Goal: Task Accomplishment & Management: Use online tool/utility

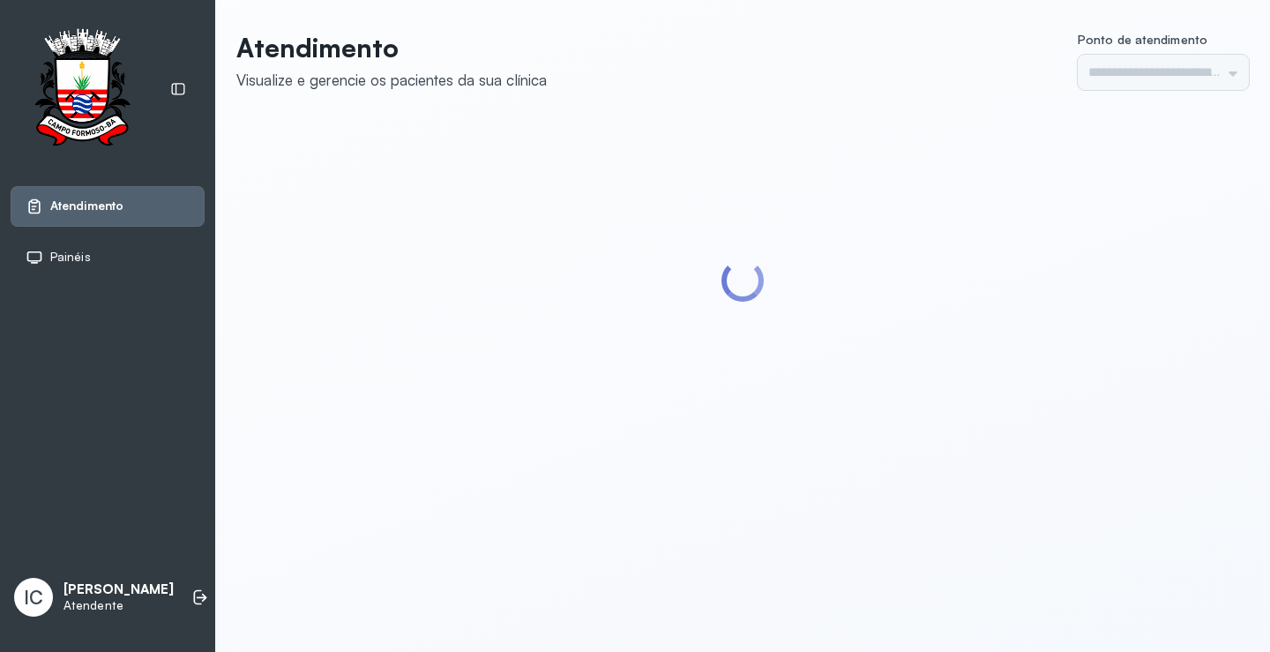
type input "*********"
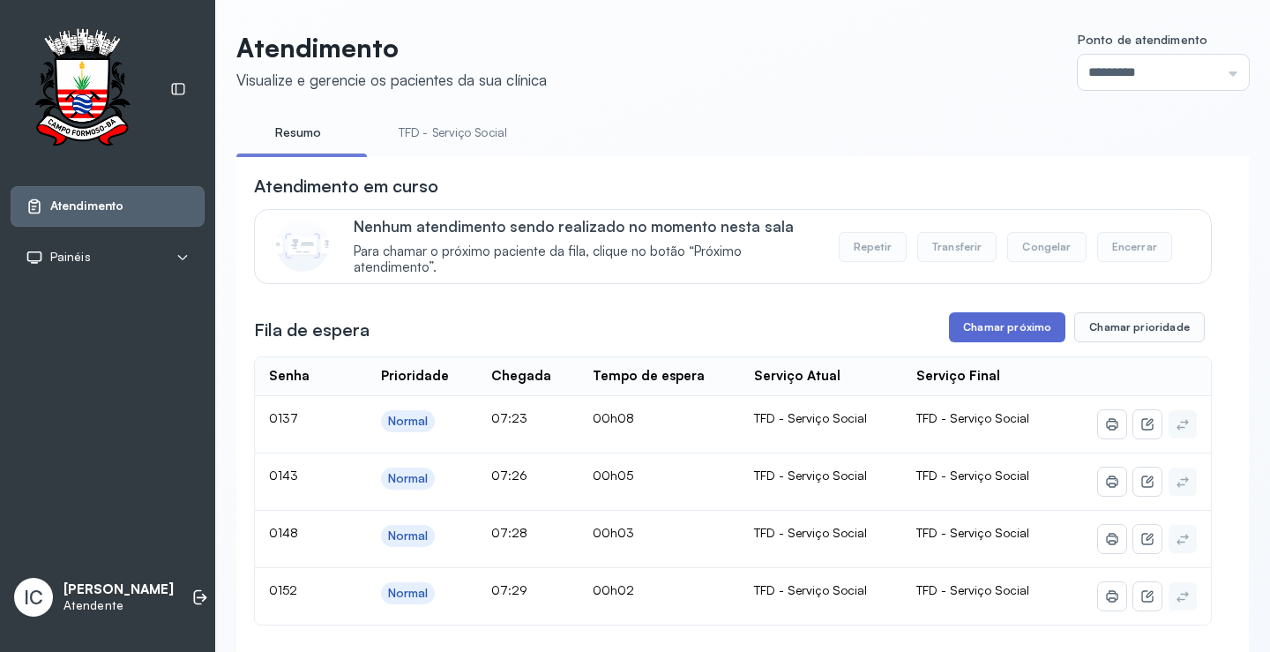
click at [1033, 338] on button "Chamar próximo" at bounding box center [1007, 327] width 116 height 30
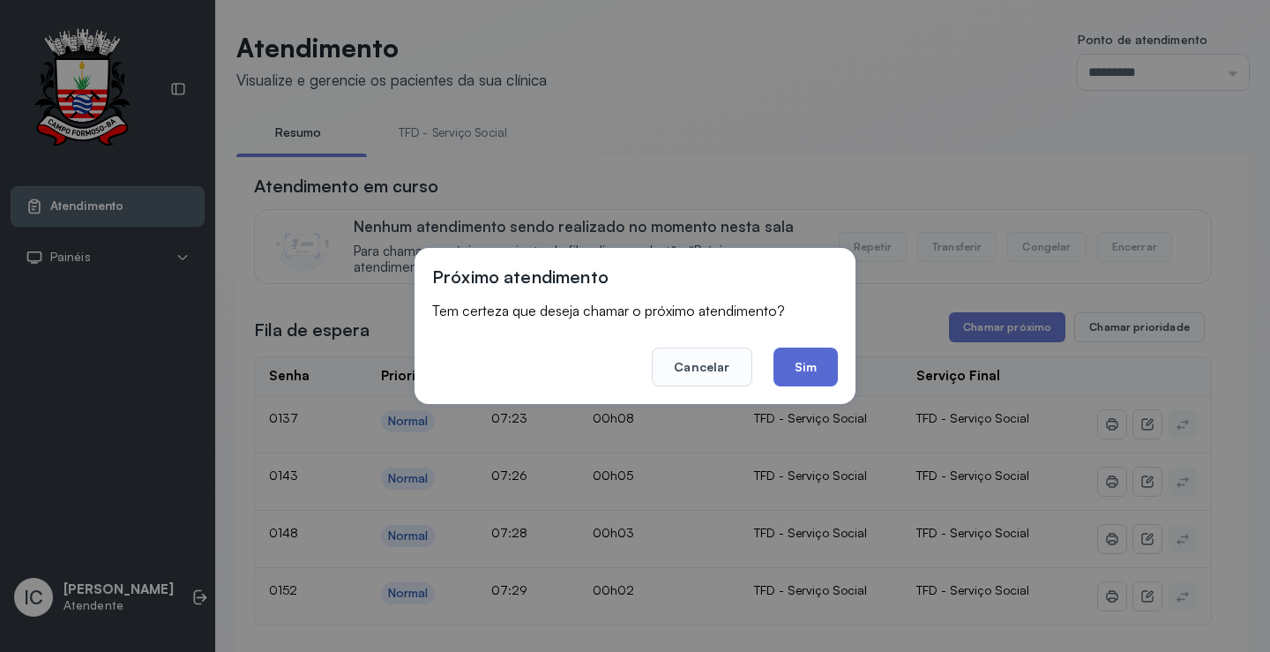
click at [796, 368] on button "Sim" at bounding box center [805, 366] width 64 height 39
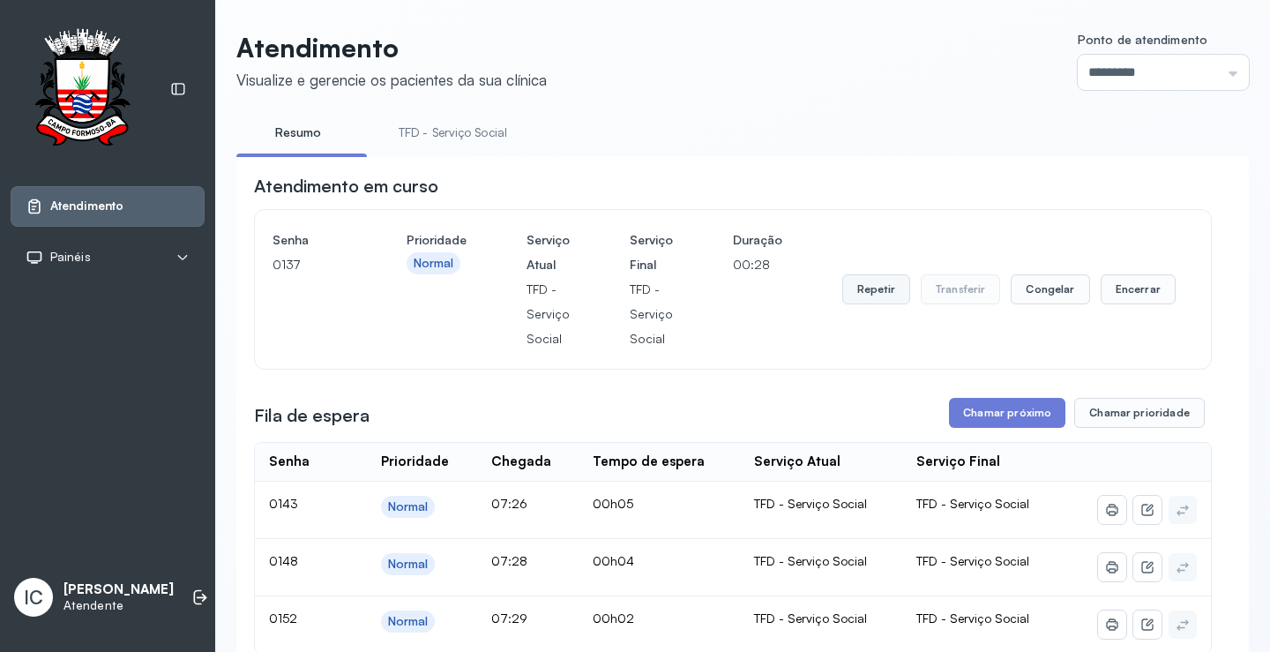
click at [861, 297] on button "Repetir" at bounding box center [876, 289] width 68 height 30
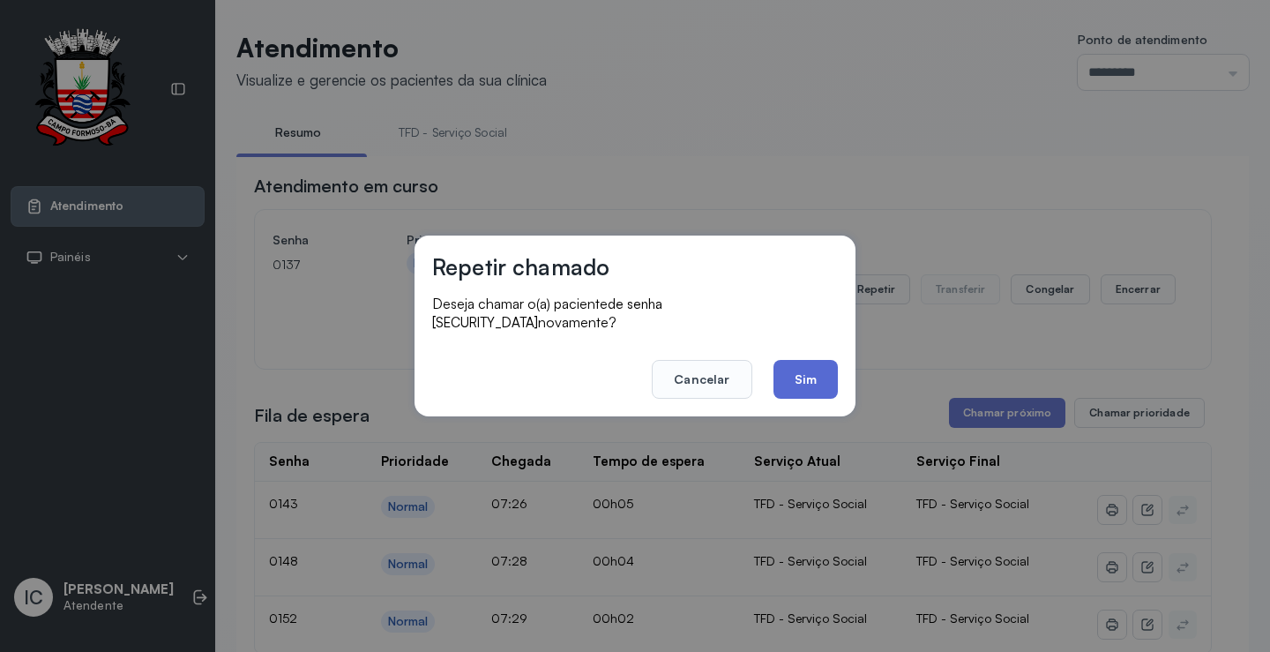
click at [807, 378] on button "Sim" at bounding box center [805, 379] width 64 height 39
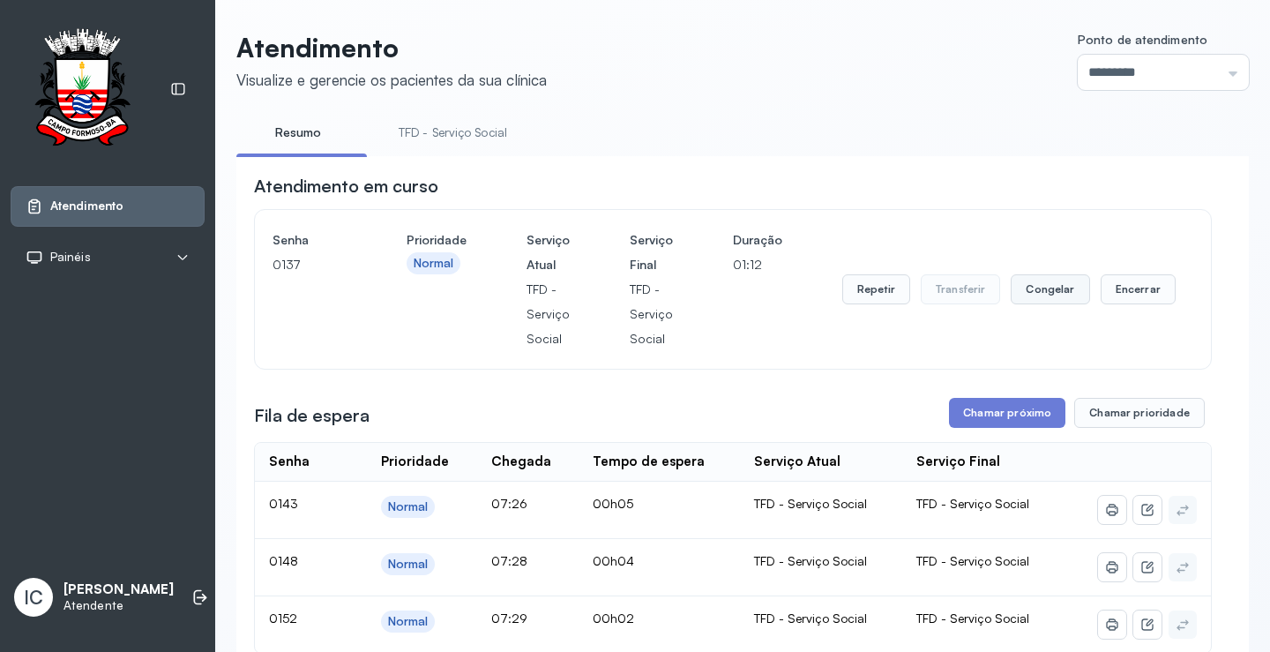
click at [1060, 302] on button "Congelar" at bounding box center [1050, 289] width 78 height 30
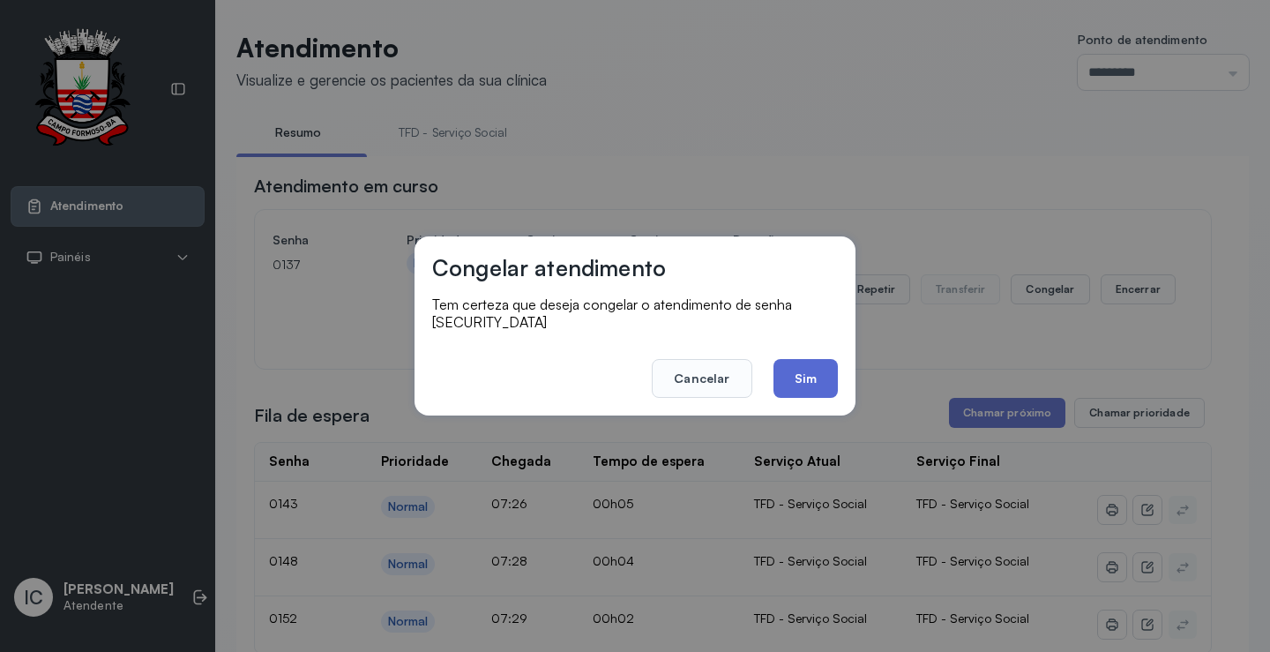
click at [818, 373] on button "Sim" at bounding box center [805, 378] width 64 height 39
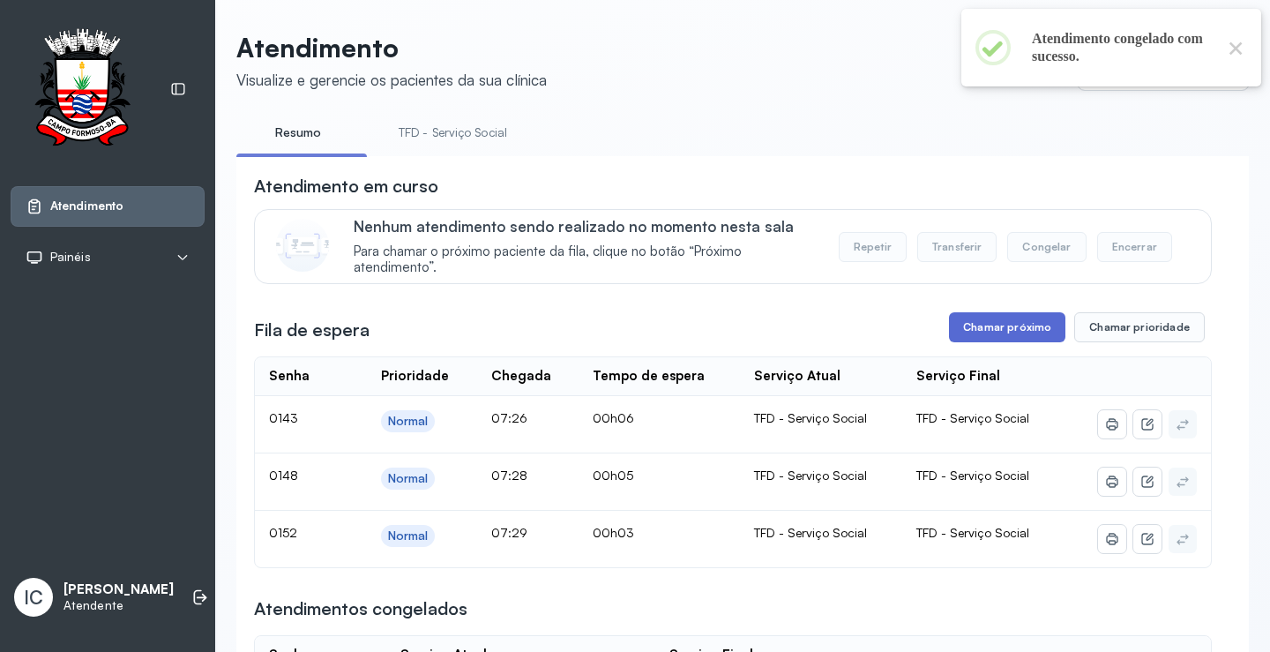
click at [1025, 332] on button "Chamar próximo" at bounding box center [1007, 327] width 116 height 30
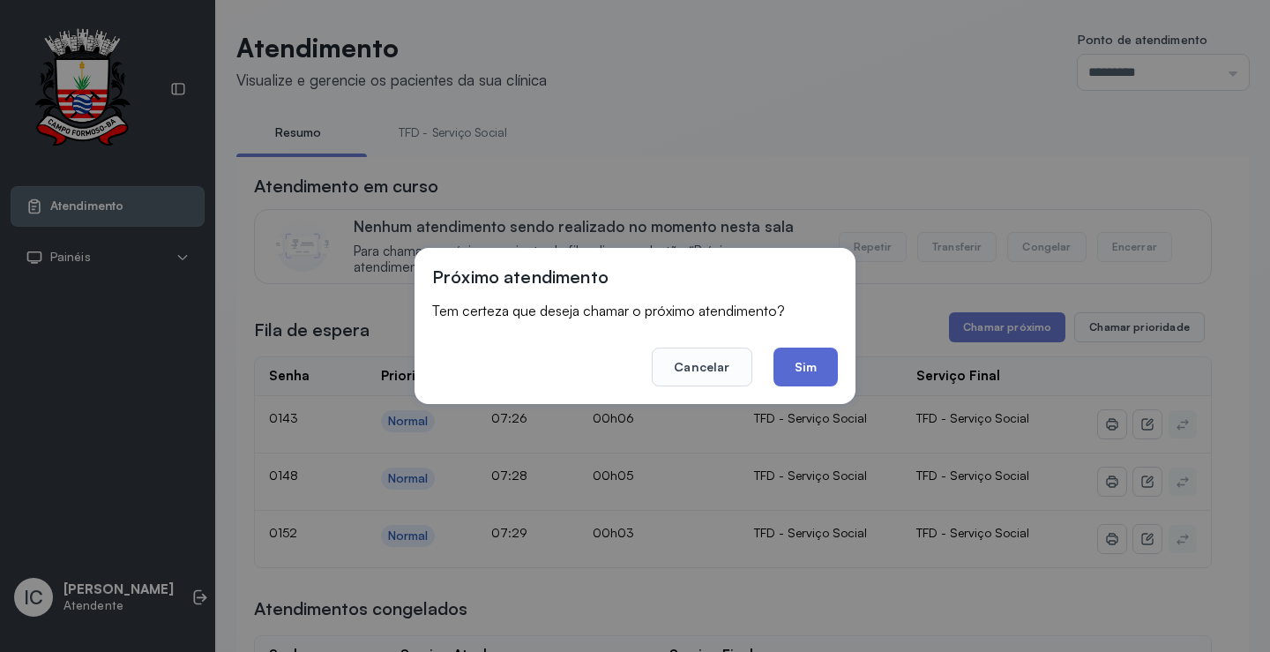
click at [804, 365] on button "Sim" at bounding box center [805, 366] width 64 height 39
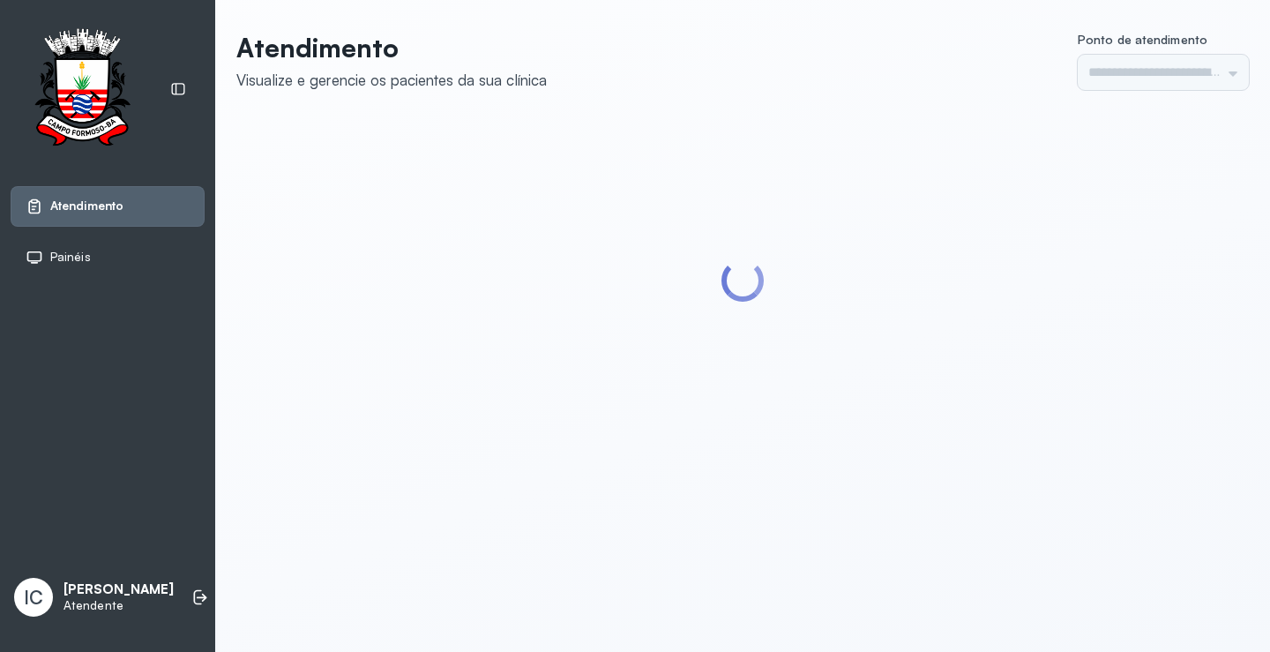
type input "*********"
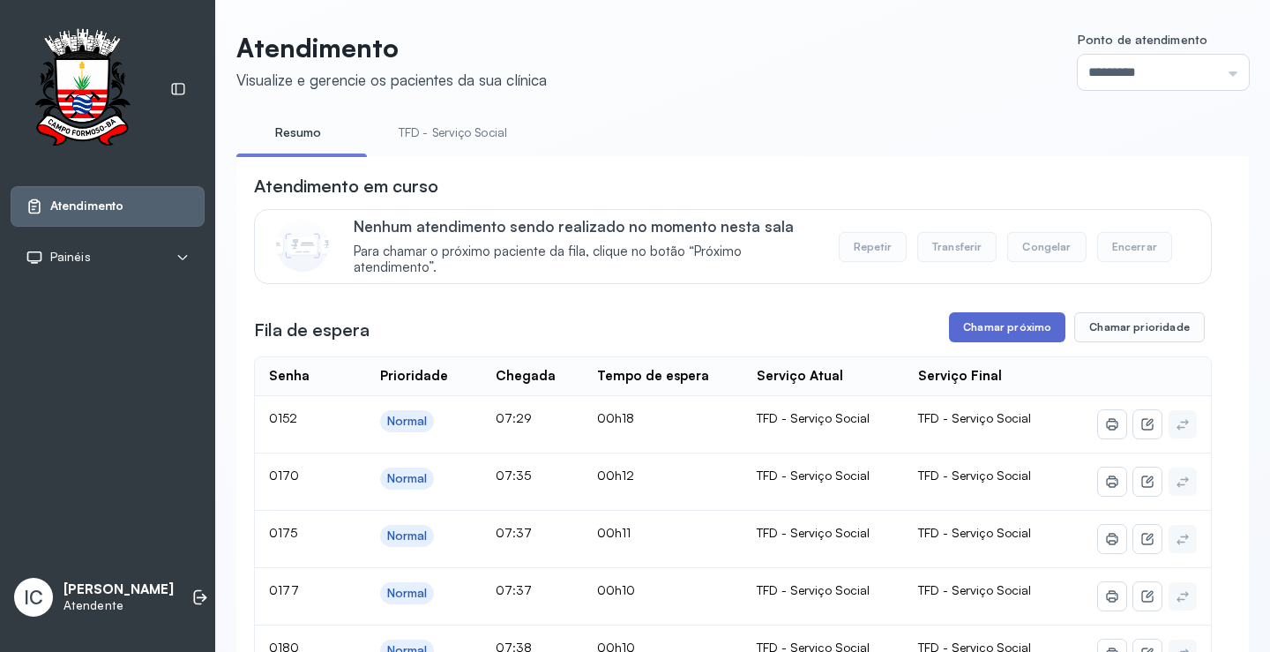
click at [980, 335] on button "Chamar próximo" at bounding box center [1007, 327] width 116 height 30
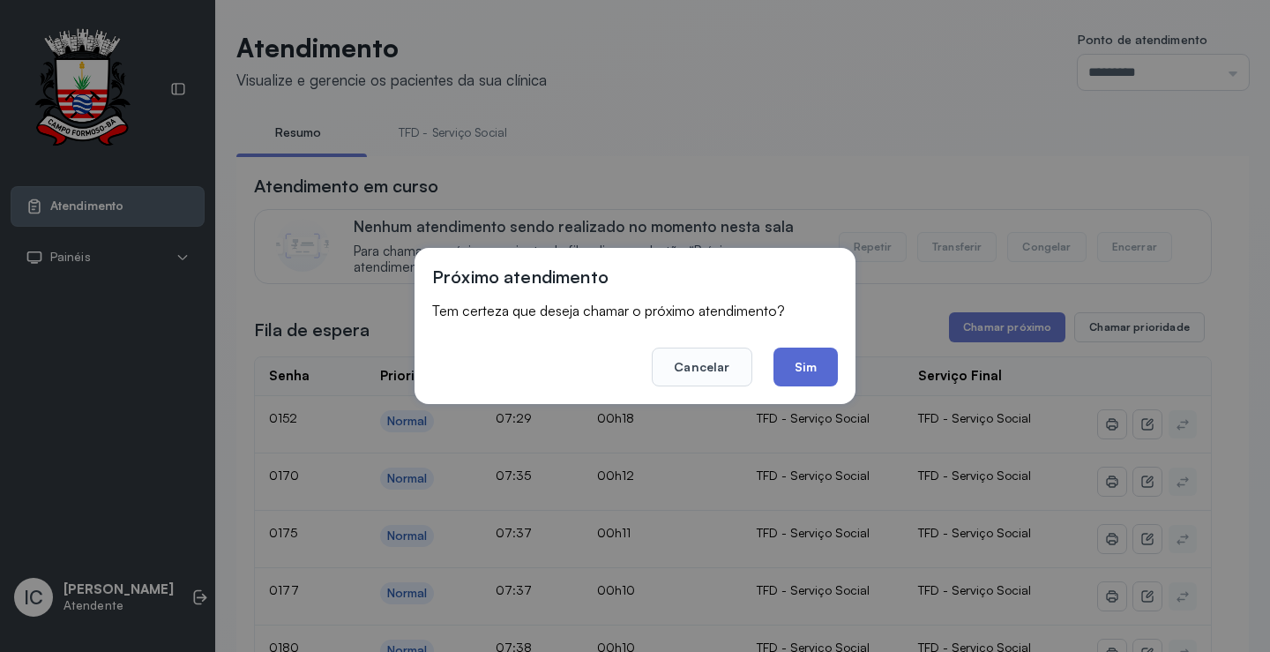
click at [800, 370] on button "Sim" at bounding box center [805, 366] width 64 height 39
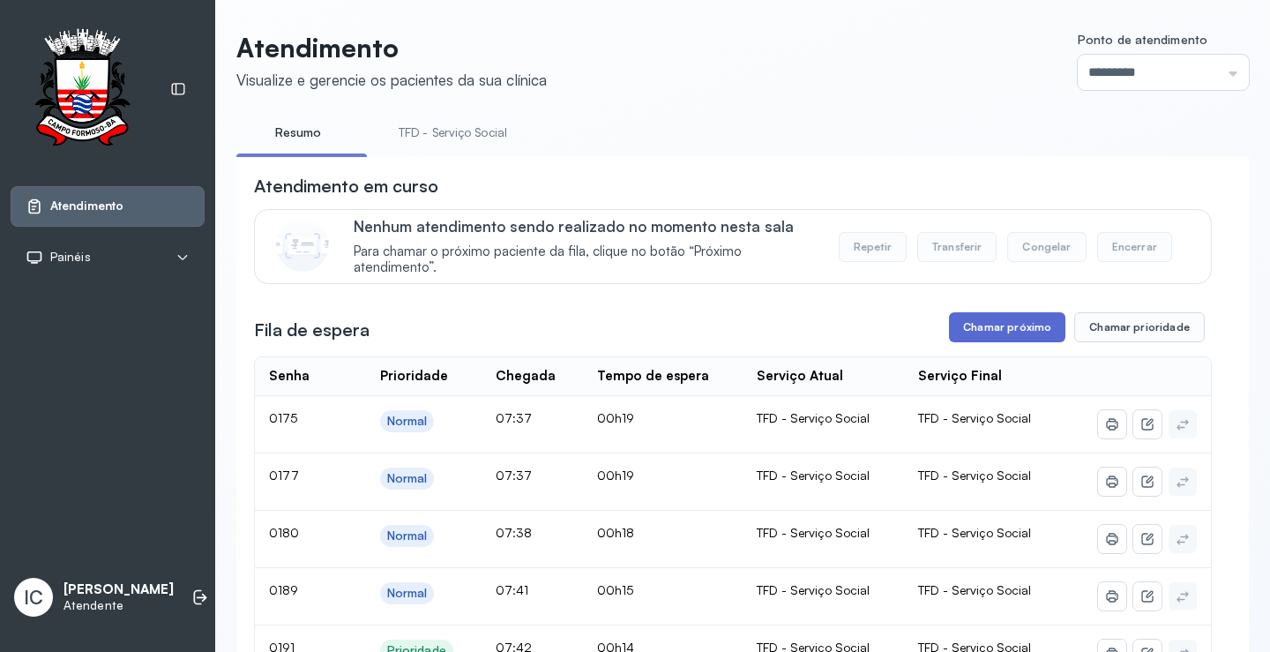
click at [987, 327] on button "Chamar próximo" at bounding box center [1007, 327] width 116 height 30
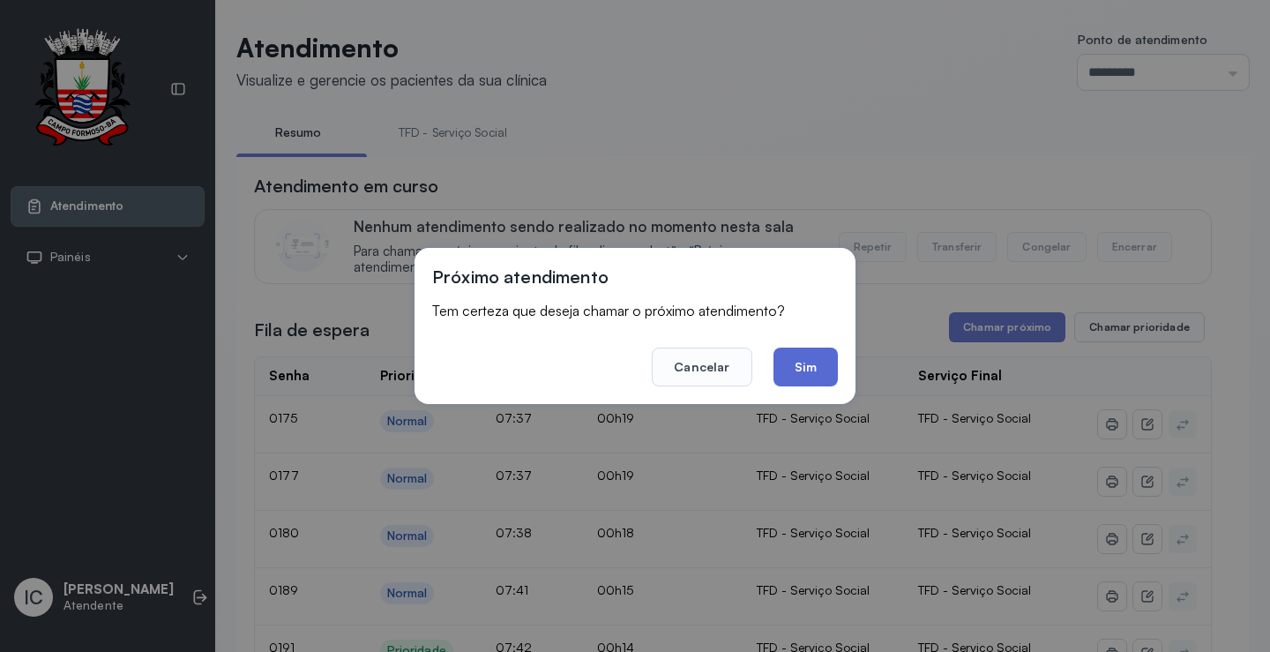
click at [809, 360] on button "Sim" at bounding box center [805, 366] width 64 height 39
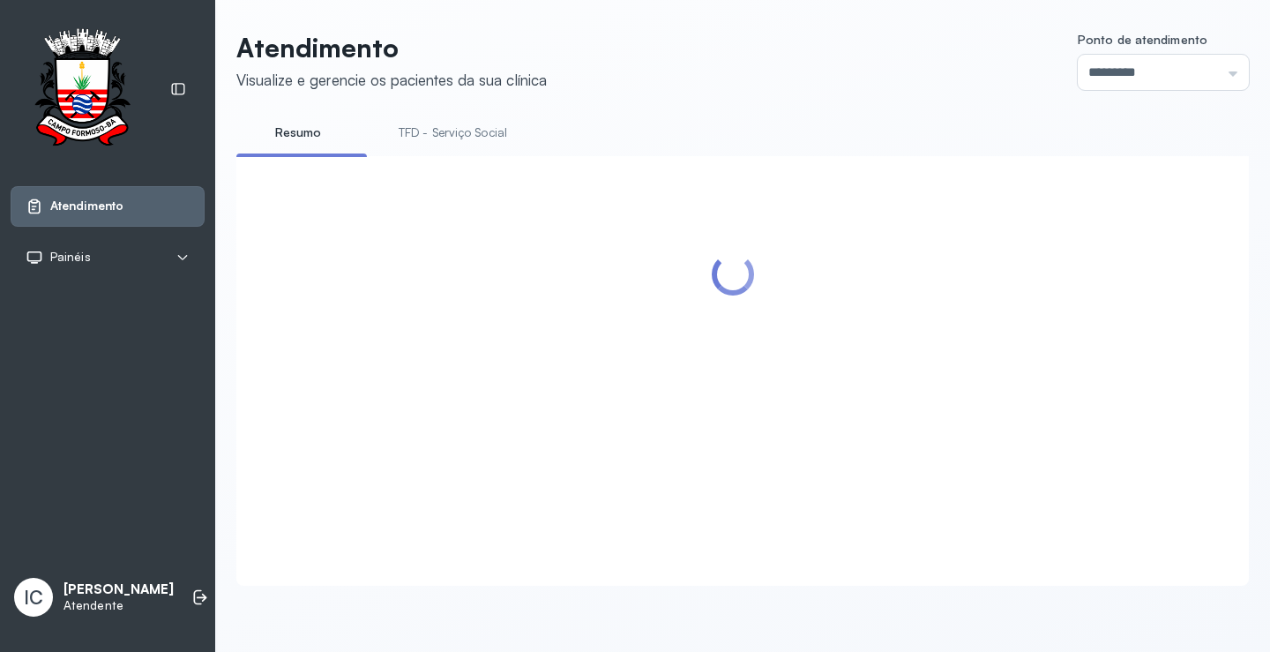
scroll to position [529, 0]
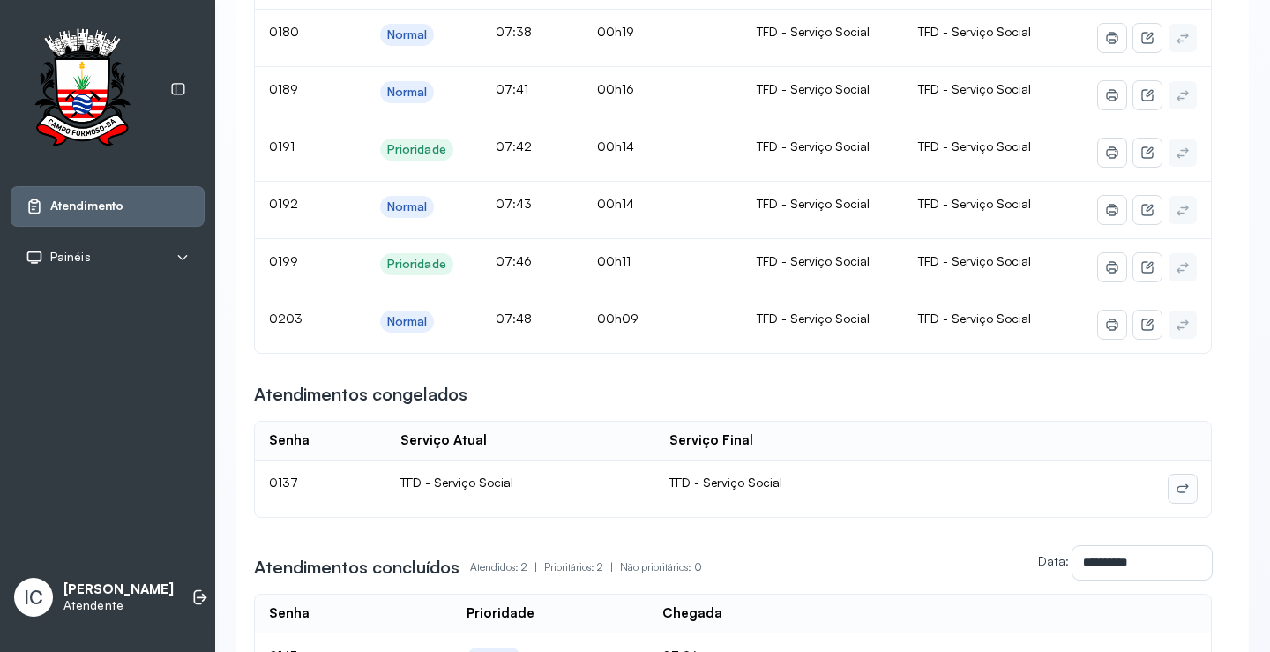
click at [1177, 493] on icon at bounding box center [1182, 489] width 11 height 7
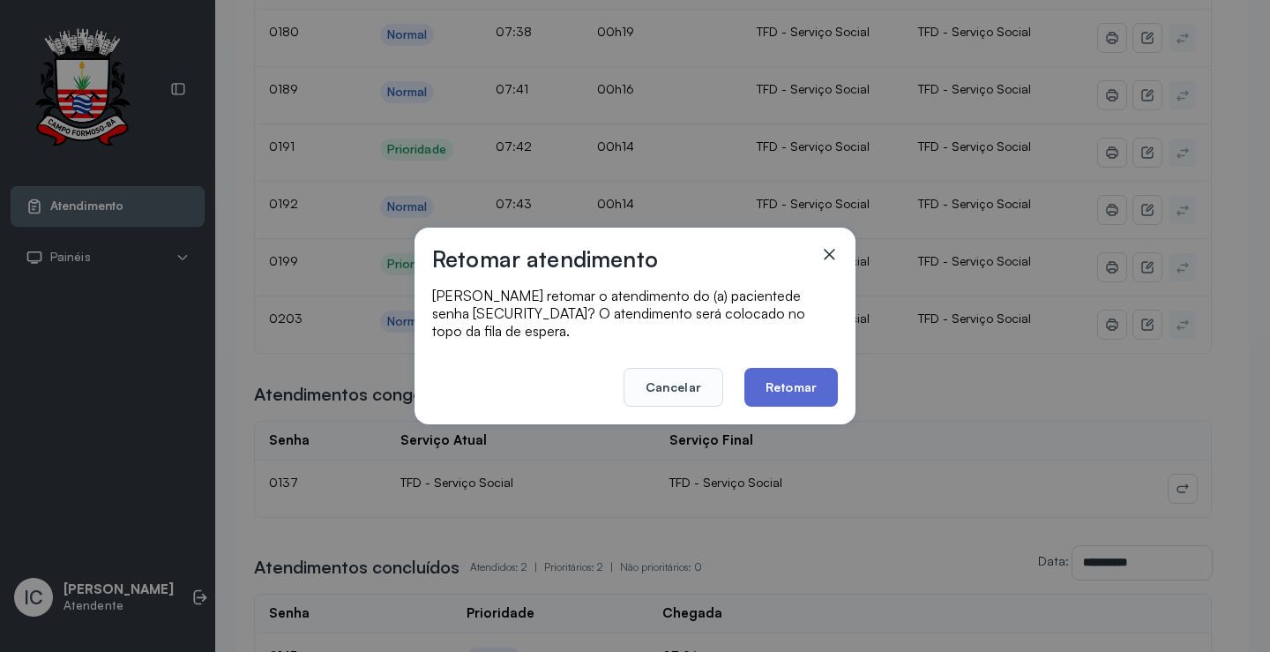
click at [791, 382] on button "Retomar" at bounding box center [790, 387] width 93 height 39
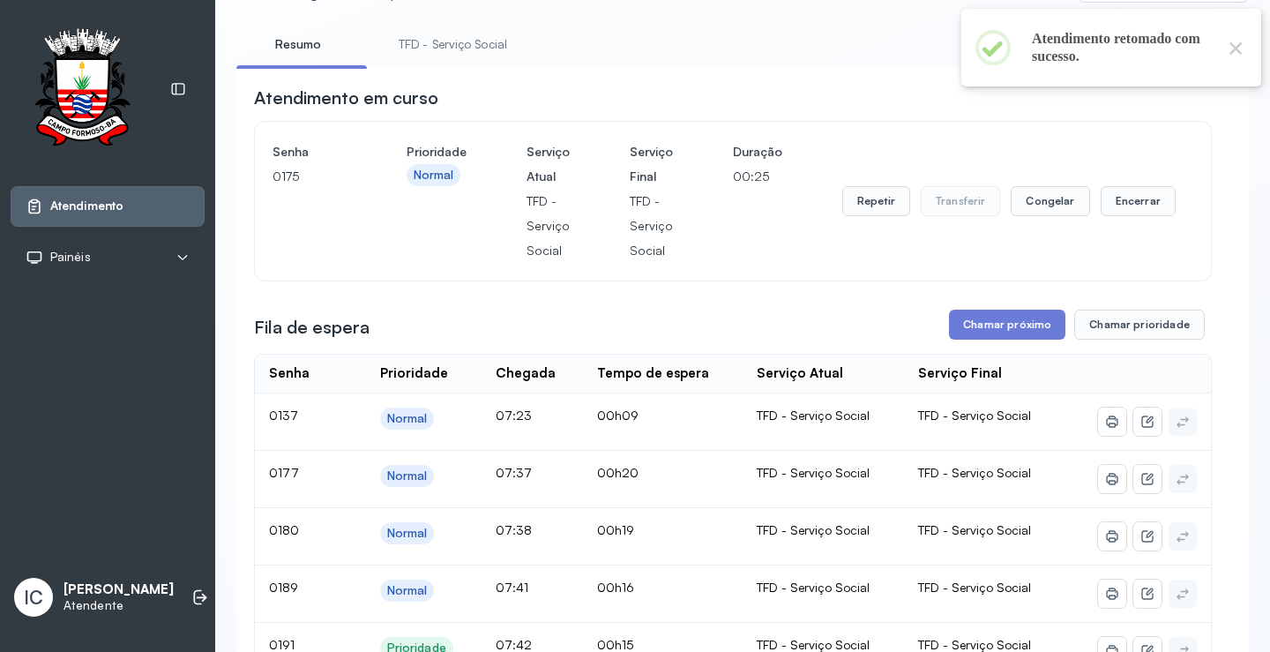
scroll to position [0, 0]
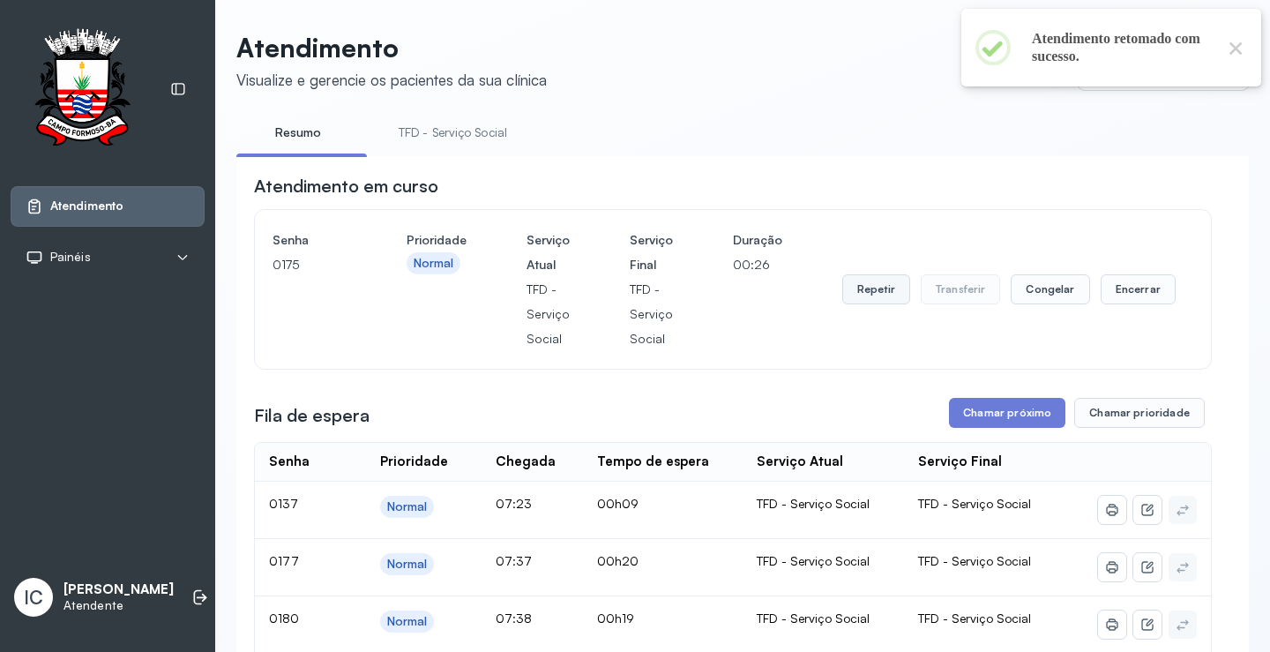
click at [877, 295] on button "Repetir" at bounding box center [876, 289] width 68 height 30
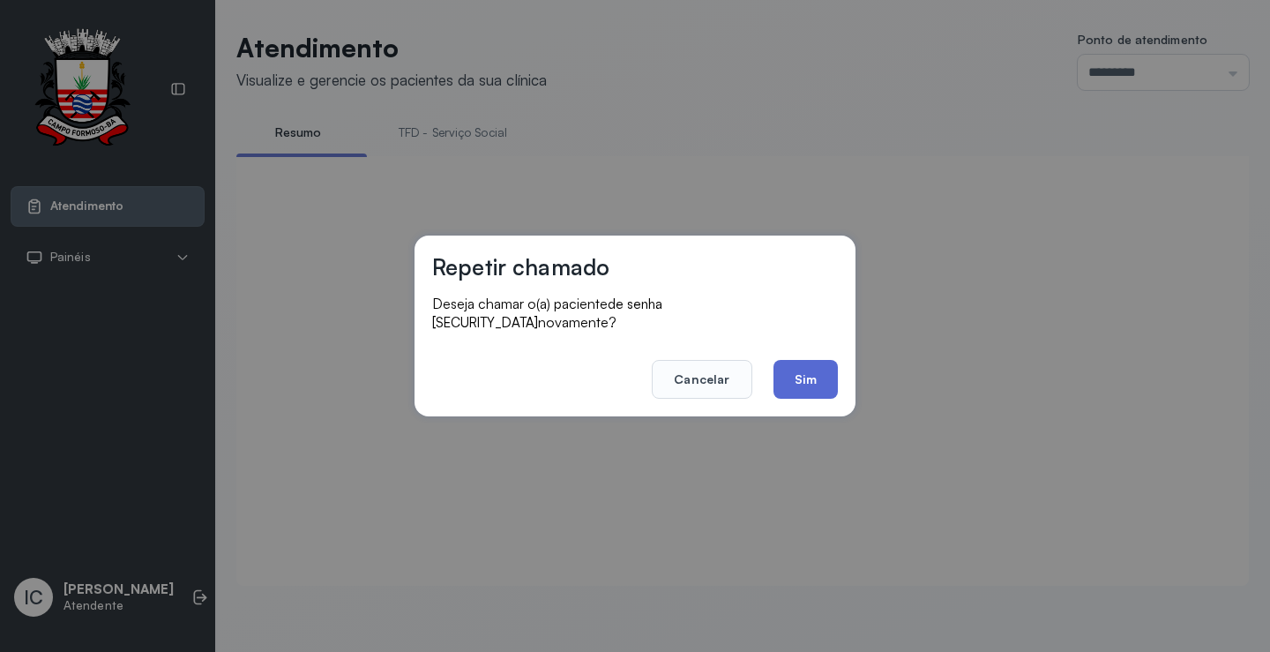
click at [795, 368] on button "Sim" at bounding box center [805, 379] width 64 height 39
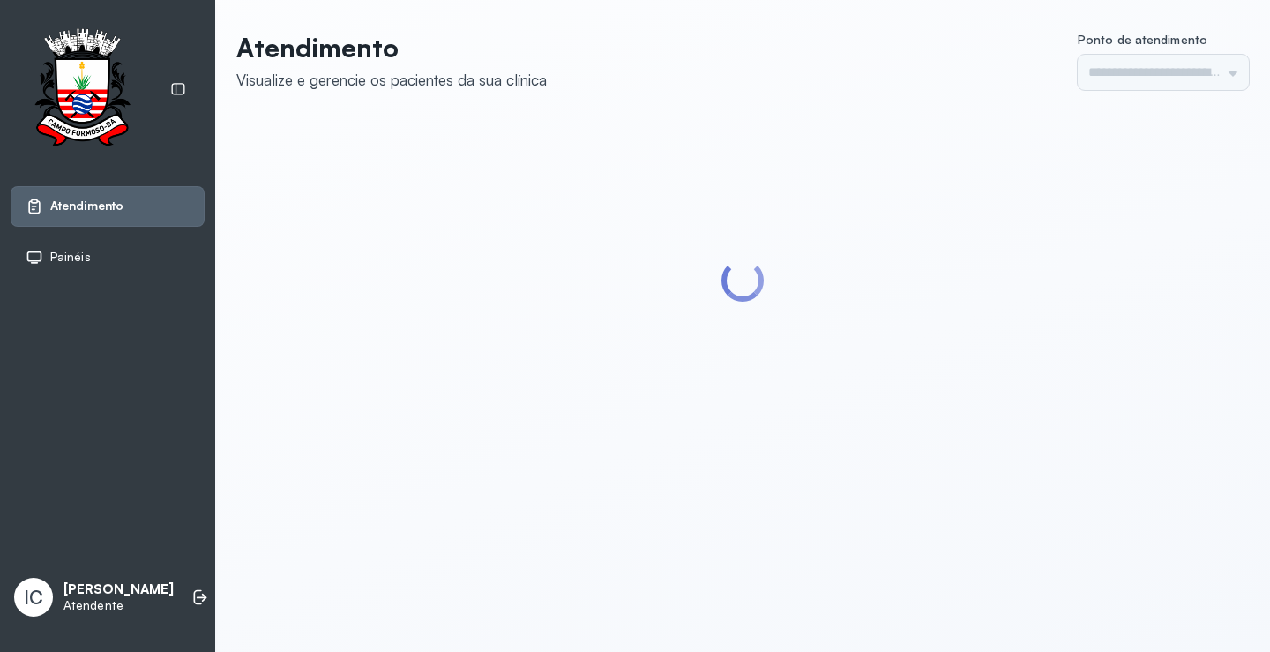
type input "*********"
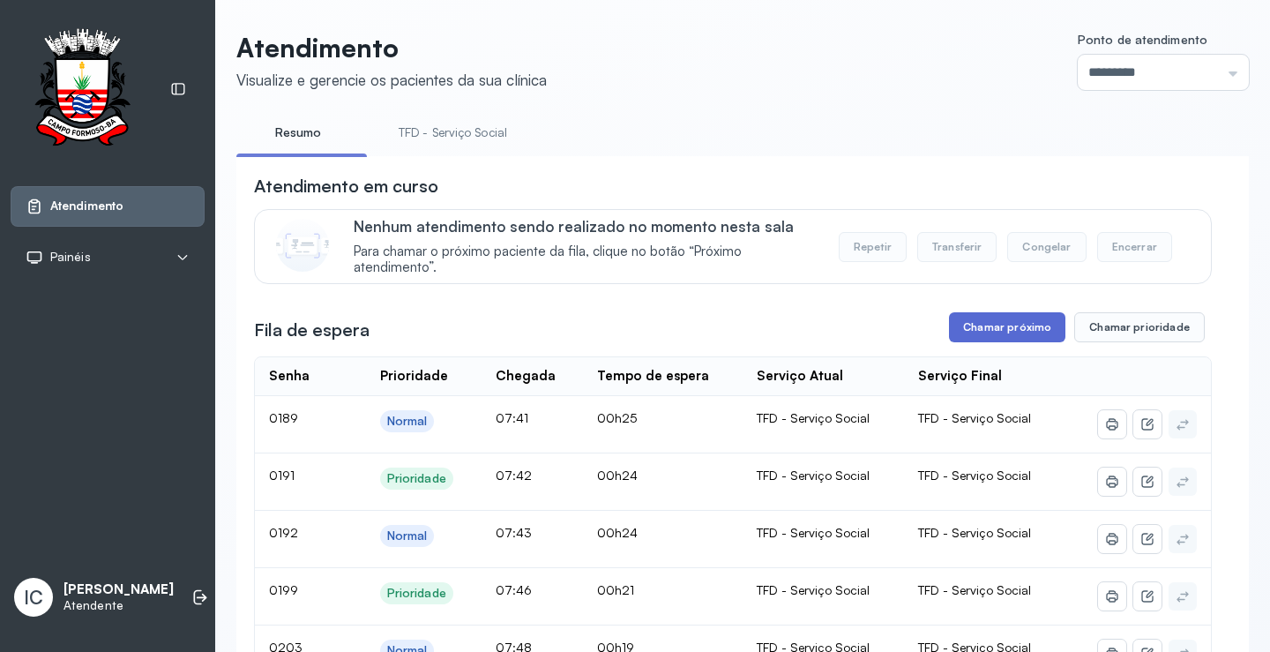
click at [1013, 328] on button "Chamar próximo" at bounding box center [1007, 327] width 116 height 30
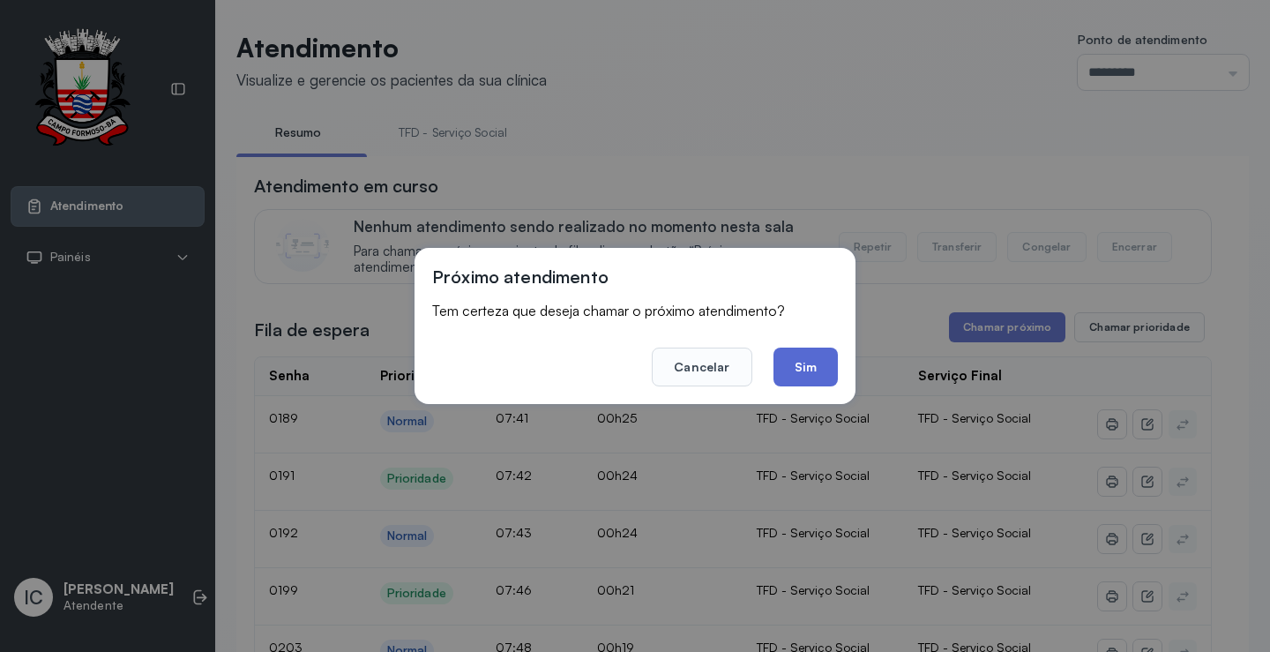
click at [826, 361] on button "Sim" at bounding box center [805, 366] width 64 height 39
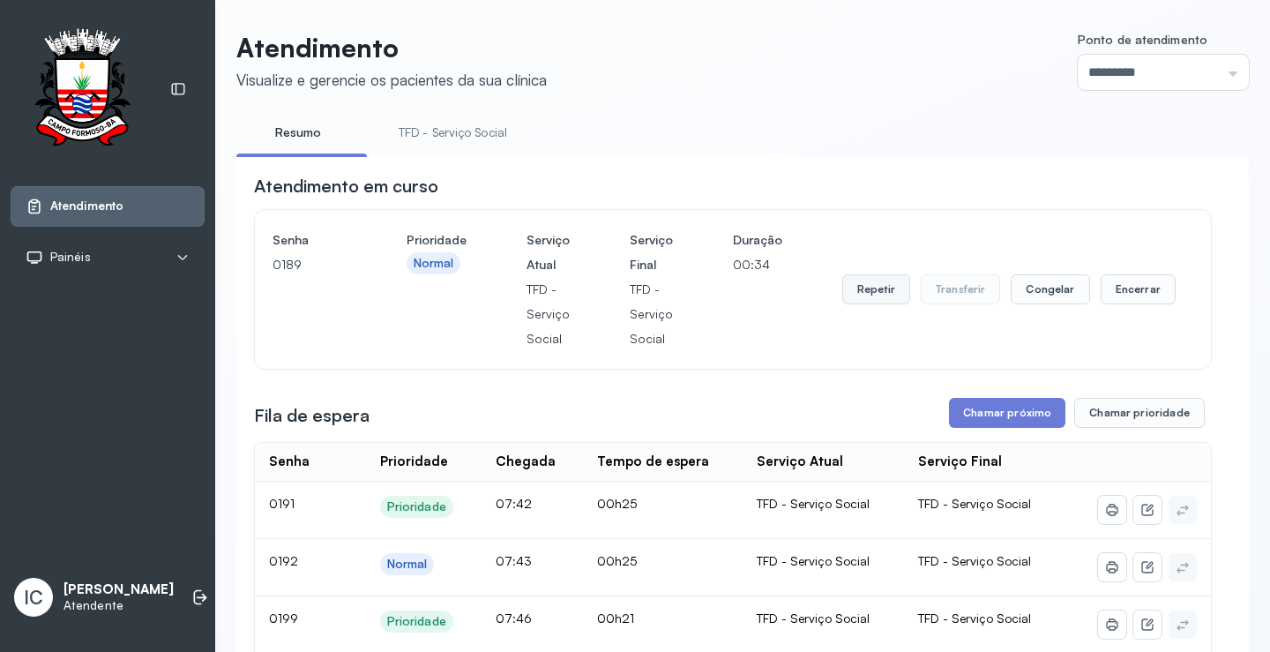
click at [871, 292] on button "Repetir" at bounding box center [876, 289] width 68 height 30
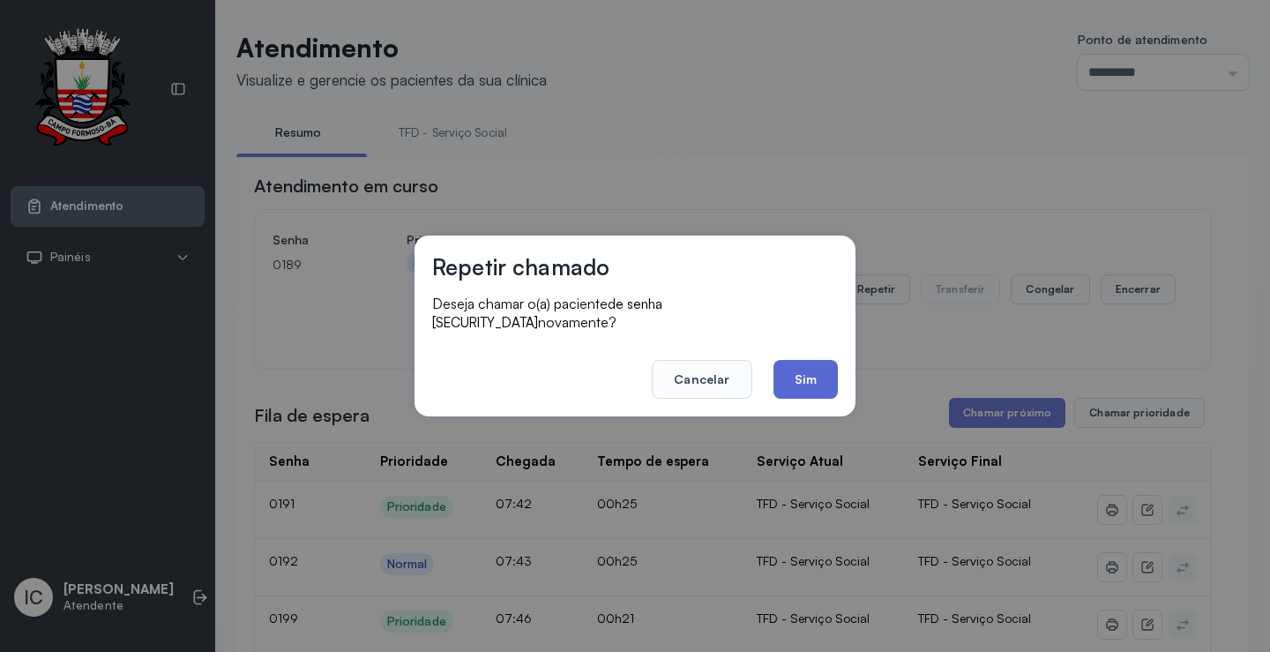
click at [807, 369] on button "Sim" at bounding box center [805, 379] width 64 height 39
